Goal: Task Accomplishment & Management: Manage account settings

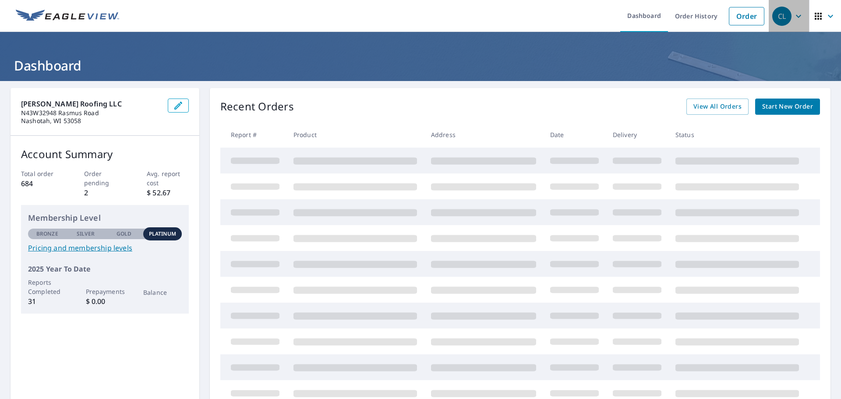
click at [793, 19] on icon "button" at bounding box center [798, 16] width 11 height 11
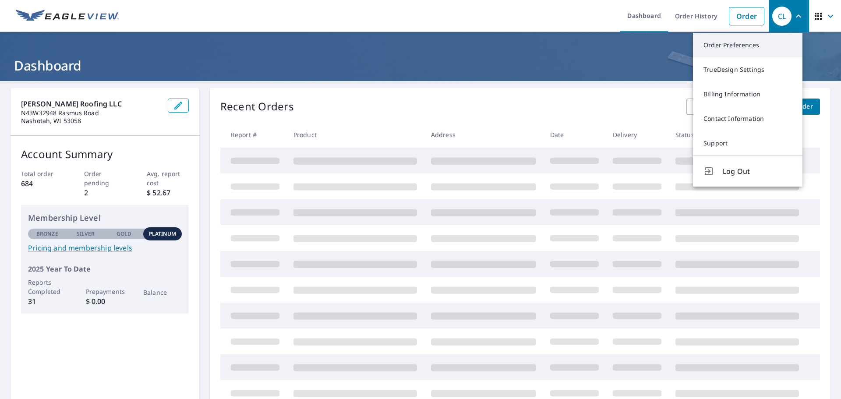
click at [740, 48] on link "Order Preferences" at bounding box center [748, 45] width 110 height 25
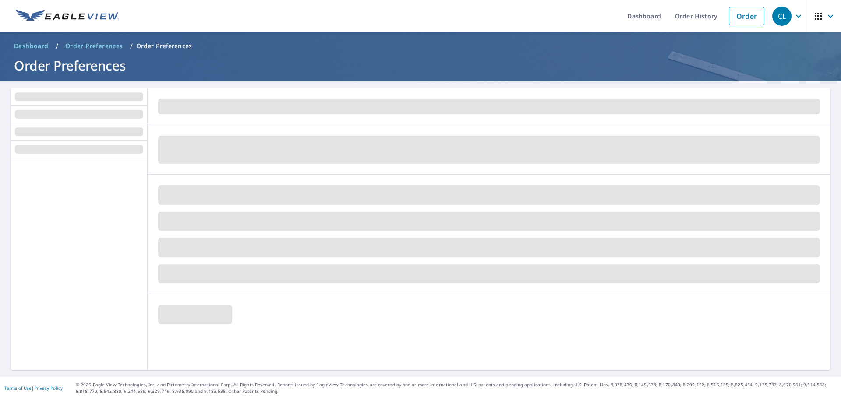
click at [825, 15] on icon "button" at bounding box center [830, 16] width 11 height 11
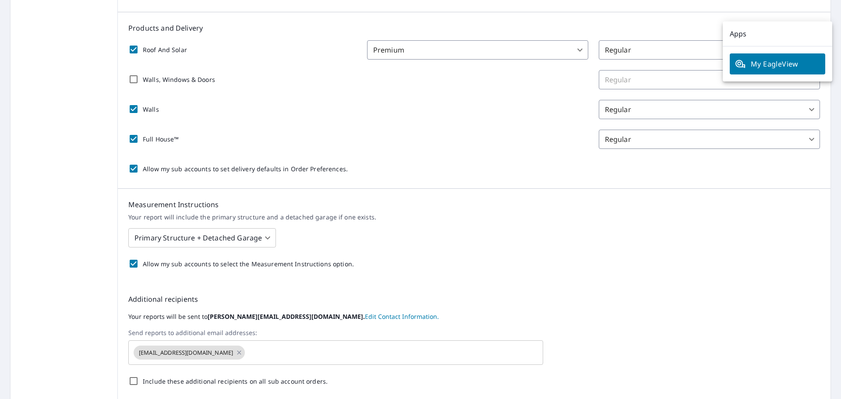
scroll to position [258, 0]
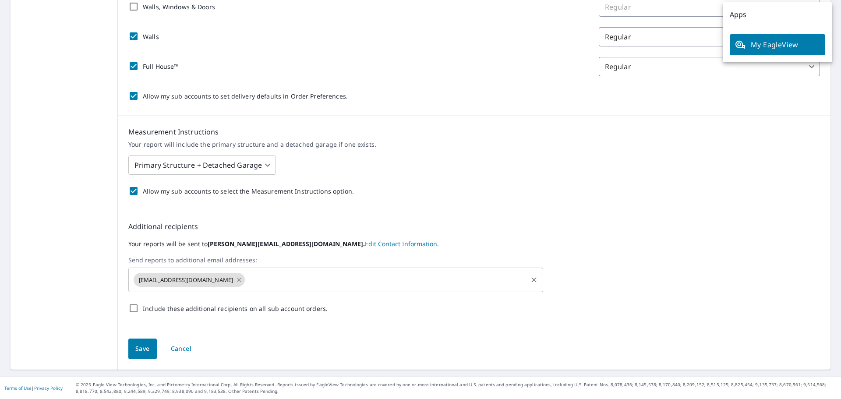
click at [236, 280] on icon at bounding box center [239, 280] width 7 height 10
click at [145, 349] on span "Save" at bounding box center [142, 348] width 14 height 11
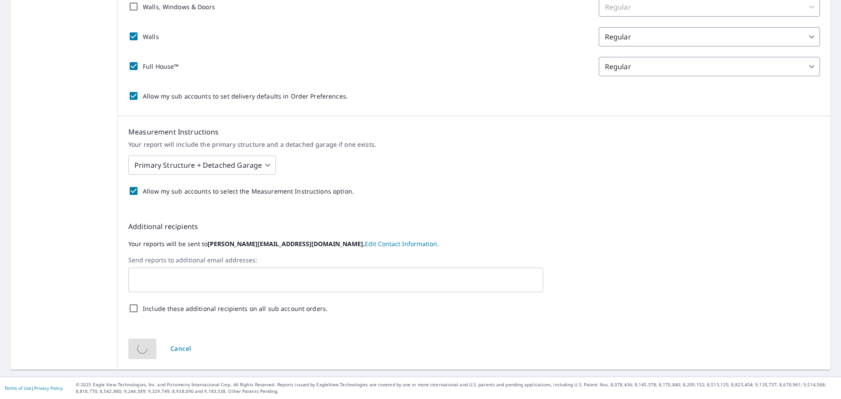
scroll to position [0, 0]
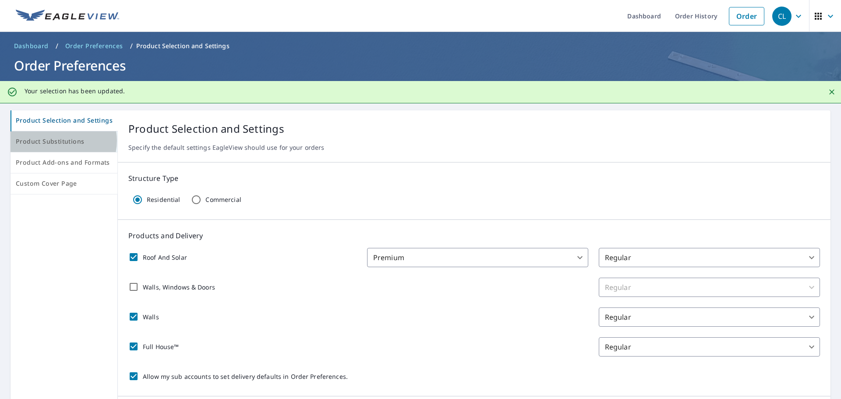
click at [60, 141] on span "Product Substitutions" at bounding box center [64, 141] width 96 height 11
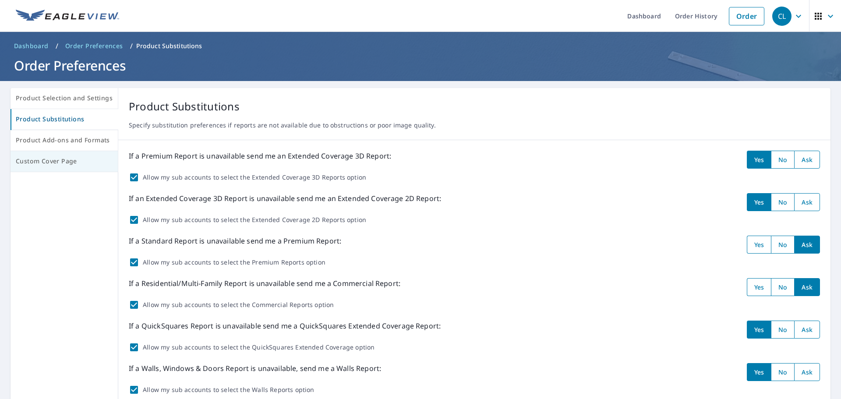
click at [50, 159] on span "Custom Cover Page" at bounding box center [64, 161] width 97 height 11
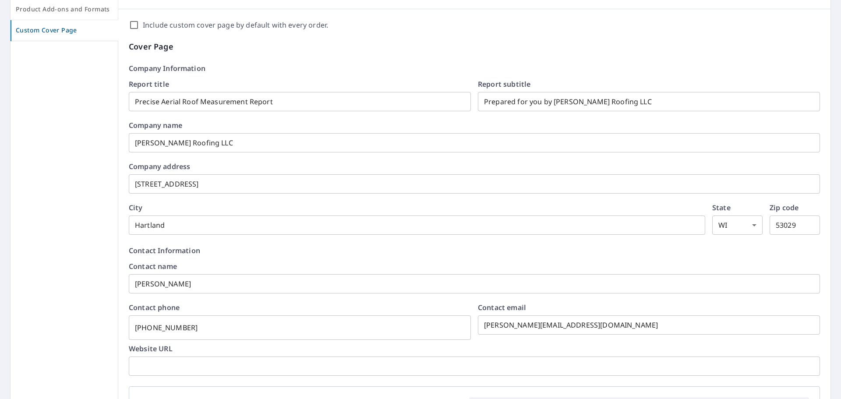
scroll to position [131, 0]
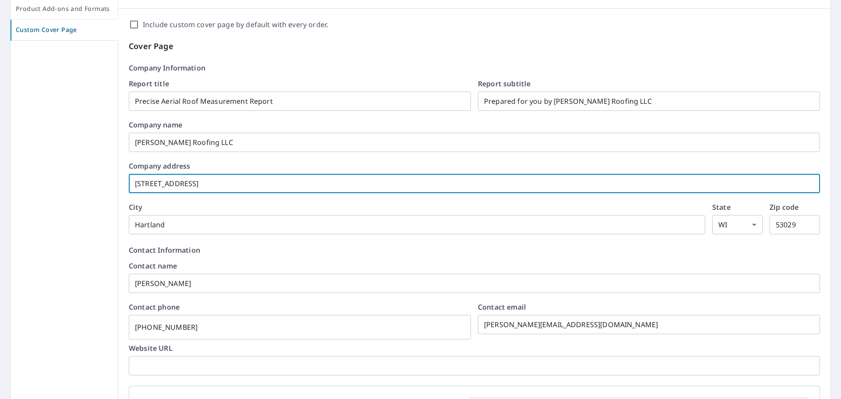
drag, startPoint x: 210, startPoint y: 185, endPoint x: 93, endPoint y: 213, distance: 119.8
click at [93, 213] on div "Product Selection and Settings Product Substitutions Product Add-ons and Format…" at bounding box center [421, 332] width 820 height 750
type input "W"
type input "N43W32948 Rasmus Road"
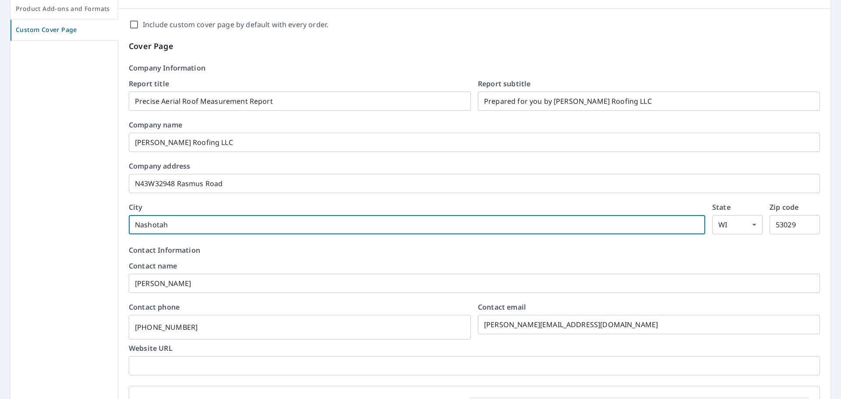
type input "Nashotah"
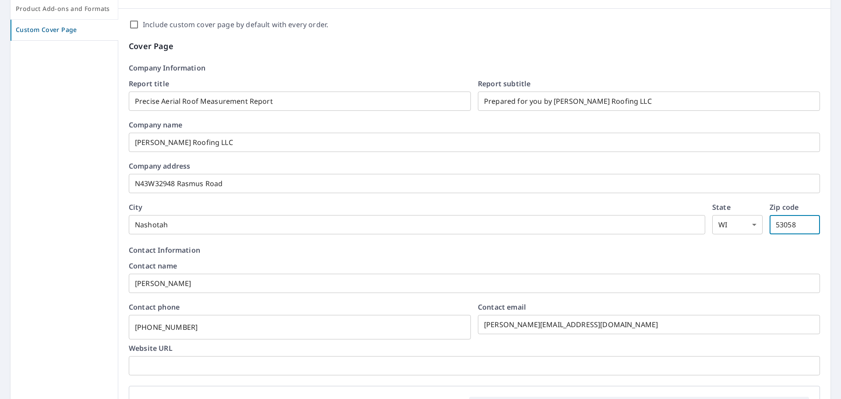
type input "53058"
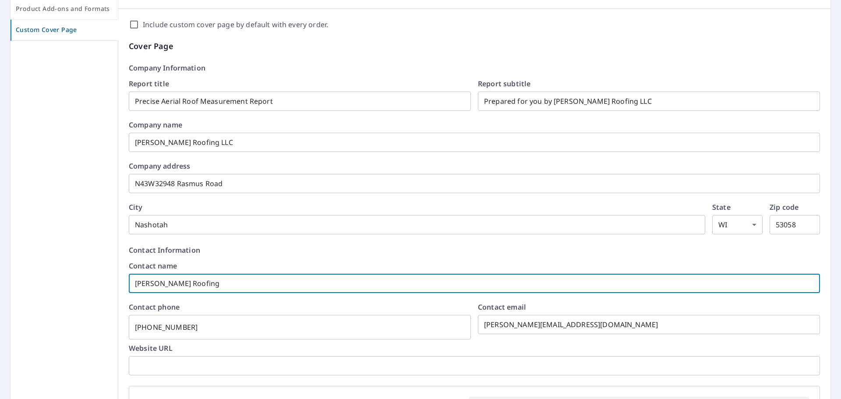
type input "[PERSON_NAME] Roofing"
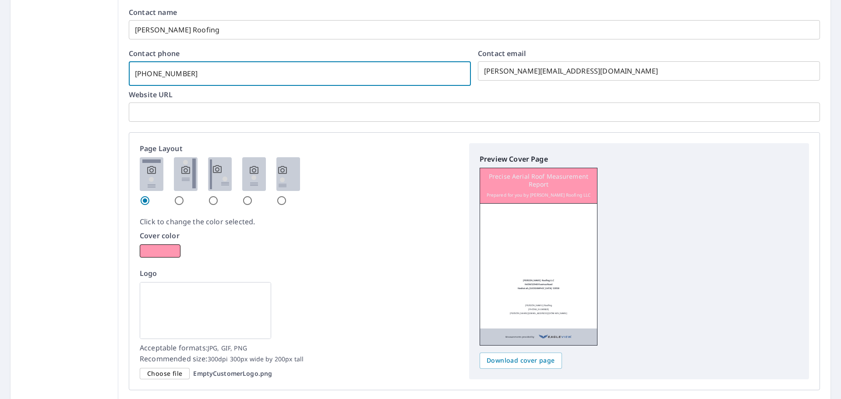
scroll to position [468, 0]
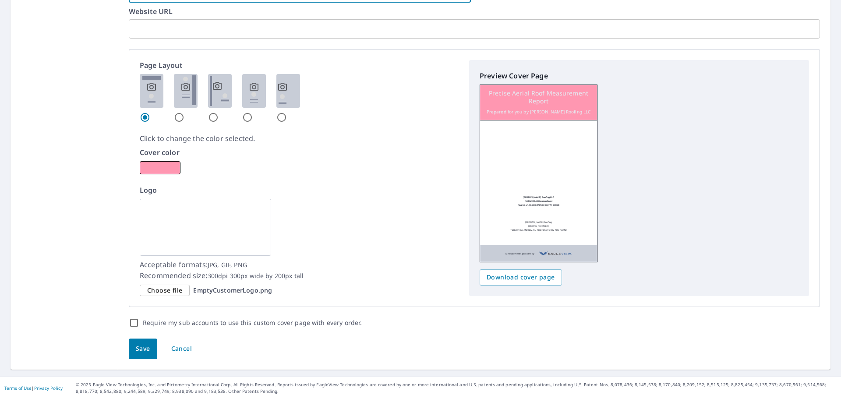
click at [141, 348] on span "Save" at bounding box center [143, 348] width 14 height 11
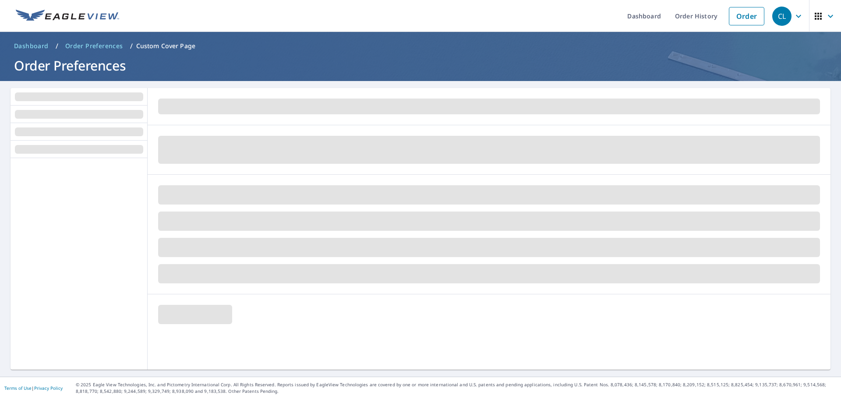
scroll to position [0, 0]
